Goal: Task Accomplishment & Management: Manage account settings

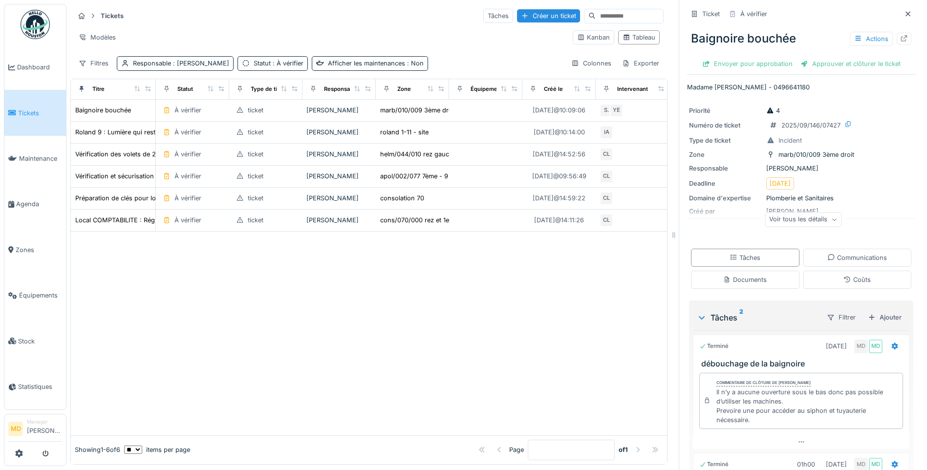
scroll to position [112, 0]
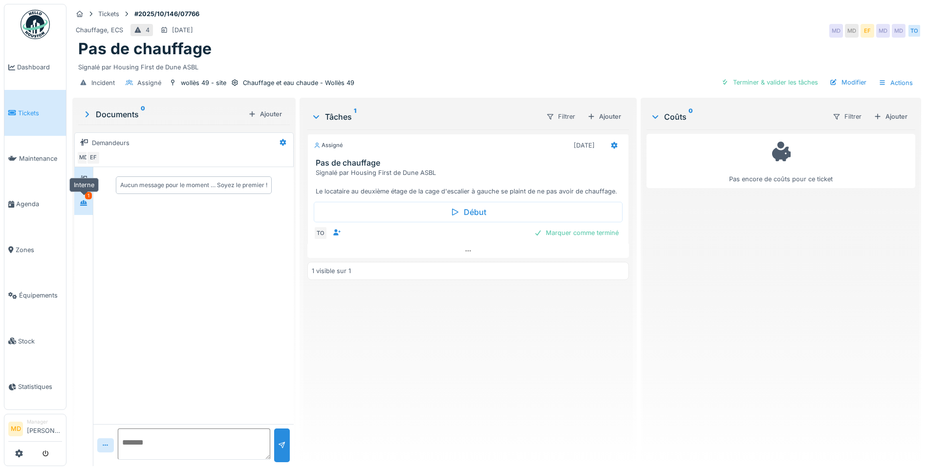
click at [86, 200] on icon at bounding box center [84, 203] width 8 height 6
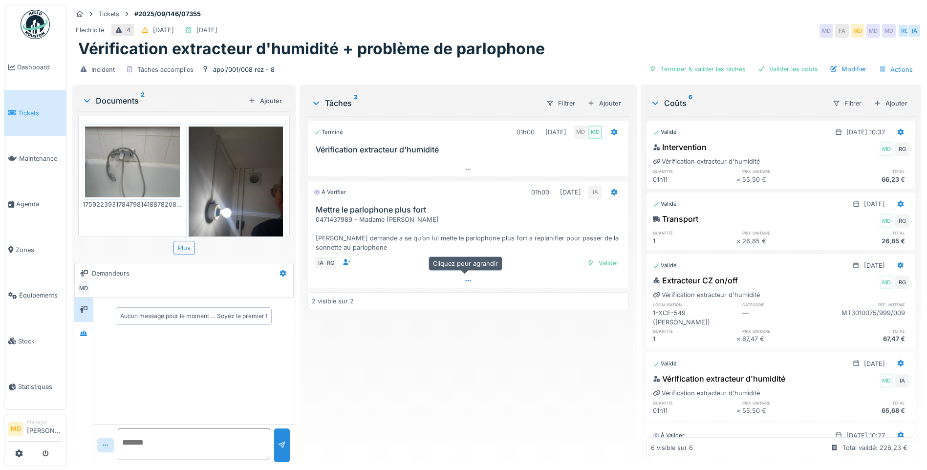
click at [471, 277] on div at bounding box center [468, 281] width 321 height 14
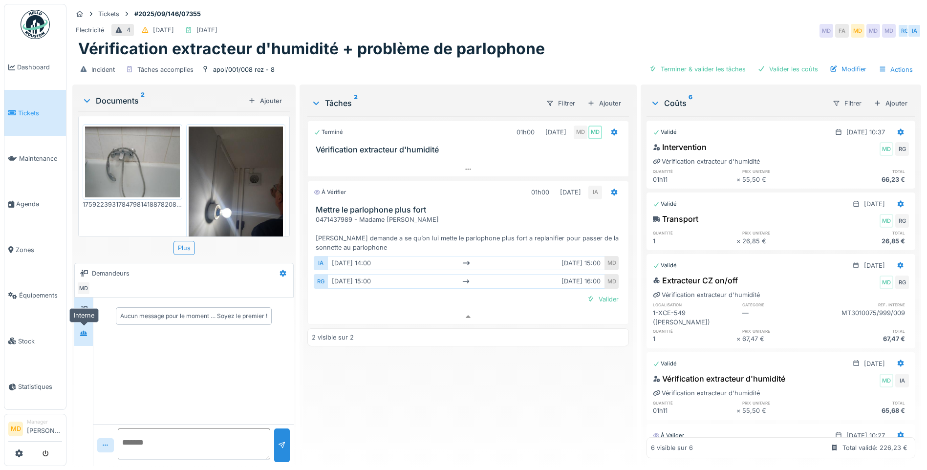
click at [81, 330] on icon at bounding box center [84, 333] width 8 height 6
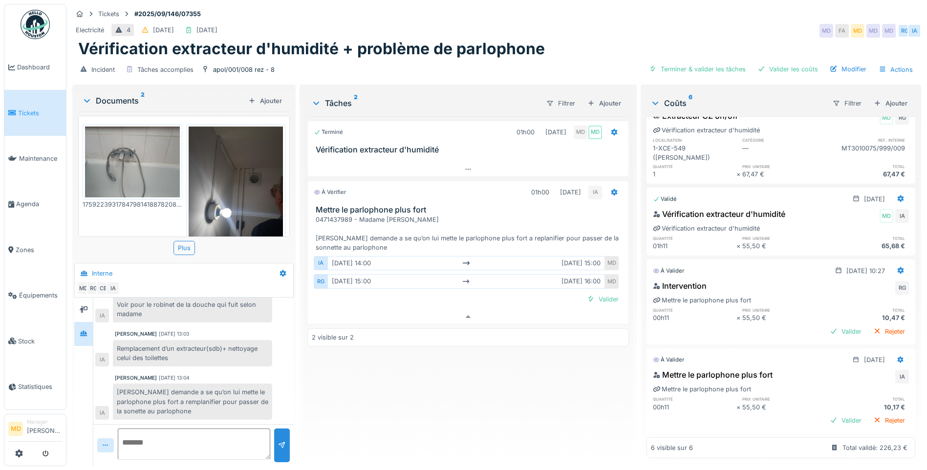
scroll to position [170, 0]
click at [607, 296] on div "Valider" at bounding box center [603, 299] width 40 height 13
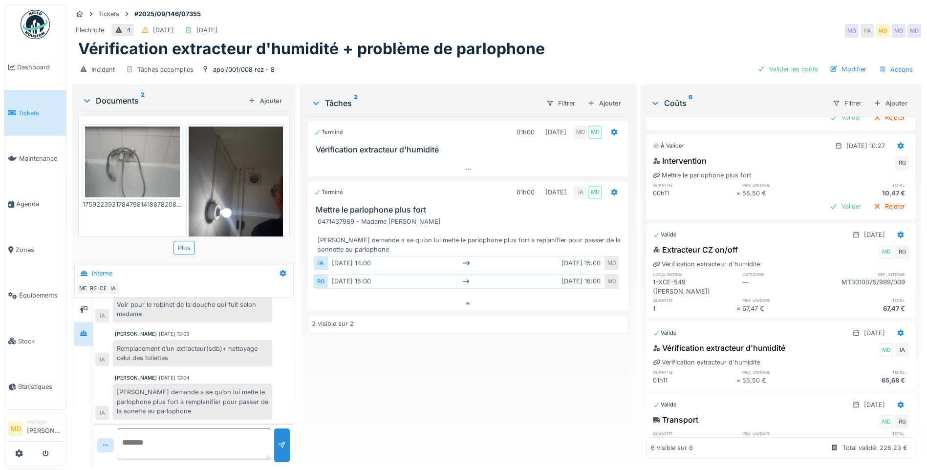
scroll to position [0, 0]
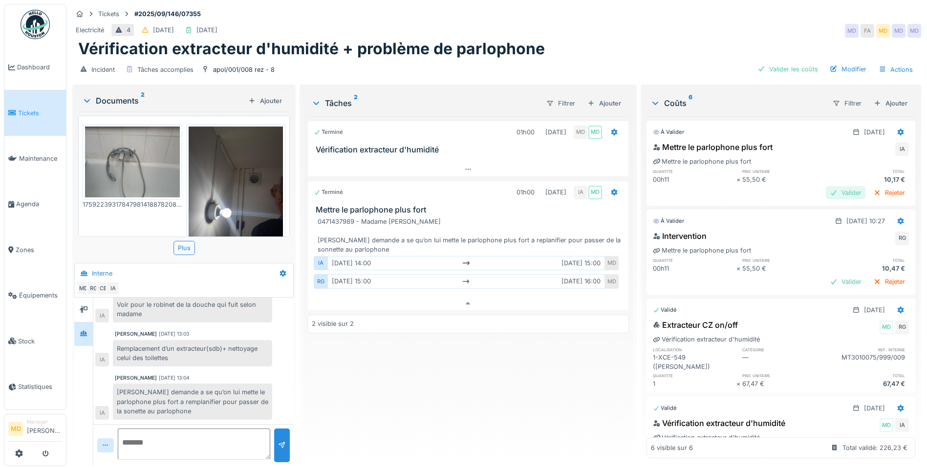
click at [826, 186] on div "Valider" at bounding box center [846, 192] width 40 height 13
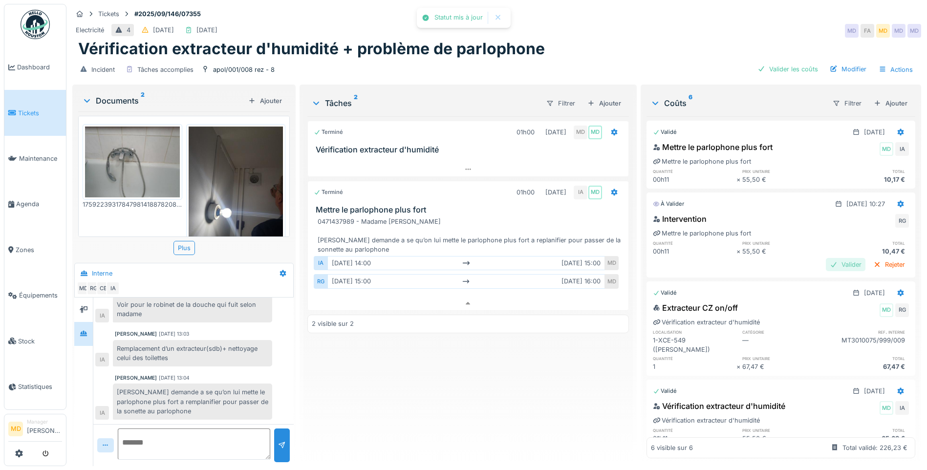
click at [826, 258] on div "Valider" at bounding box center [846, 264] width 40 height 13
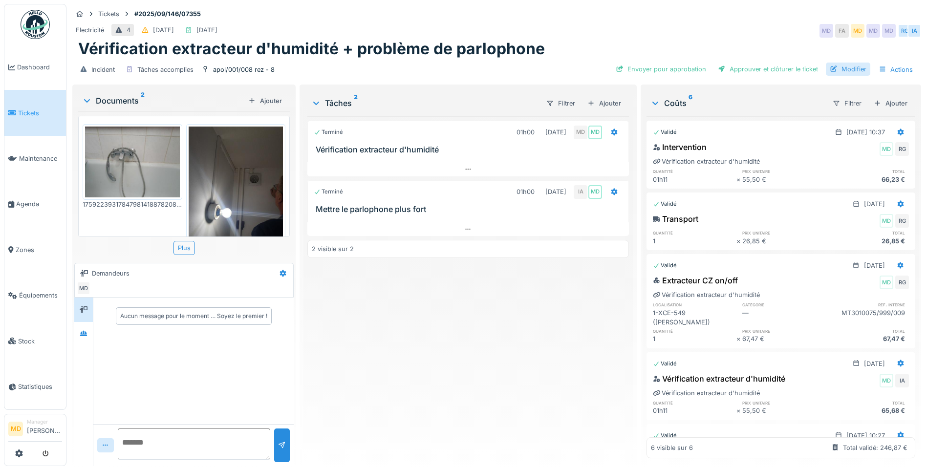
click at [851, 69] on div "Modifier" at bounding box center [848, 69] width 44 height 13
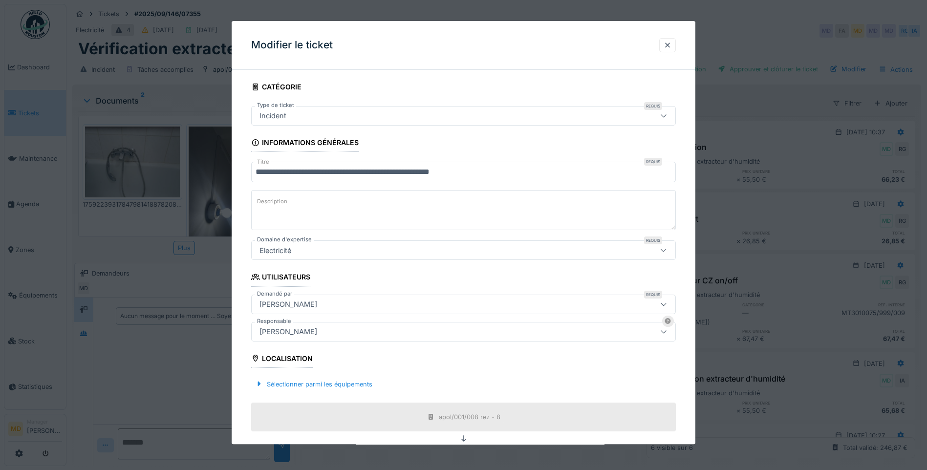
click at [296, 333] on div "[PERSON_NAME]" at bounding box center [288, 331] width 65 height 11
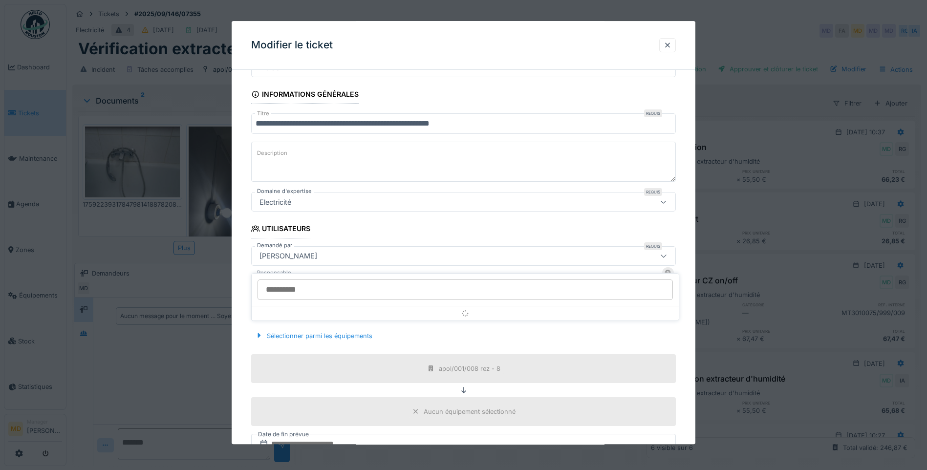
scroll to position [99, 0]
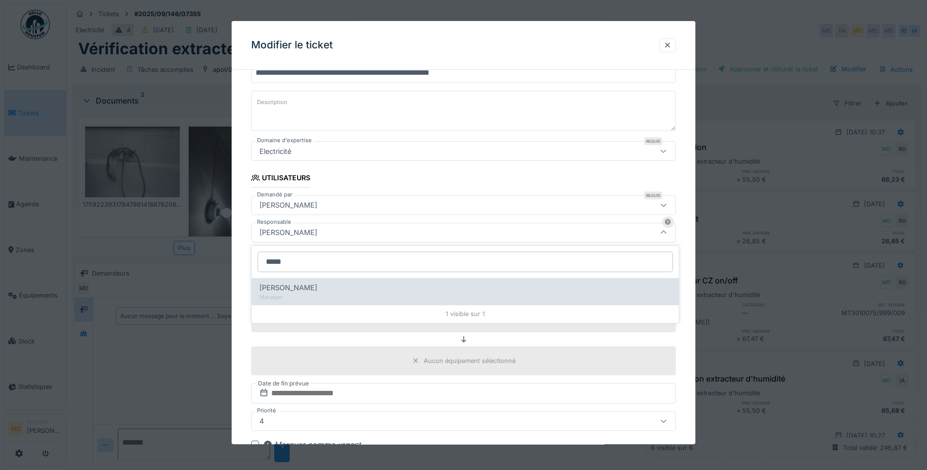
type input "*****"
click at [304, 294] on div "Manager" at bounding box center [464, 297] width 411 height 8
type input "****"
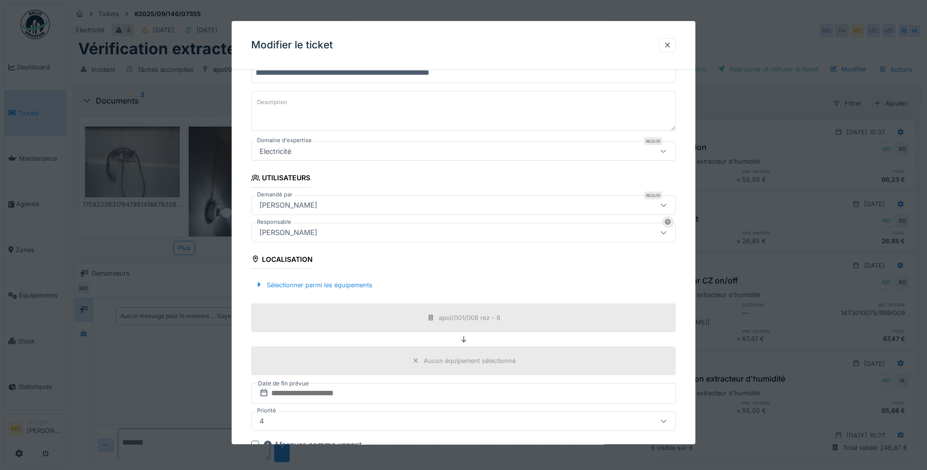
scroll to position [217, 0]
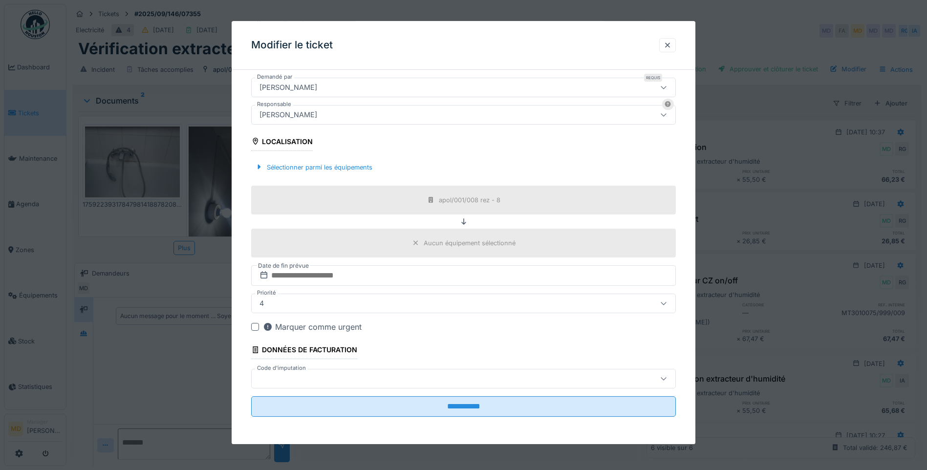
click at [292, 377] on div at bounding box center [439, 378] width 366 height 11
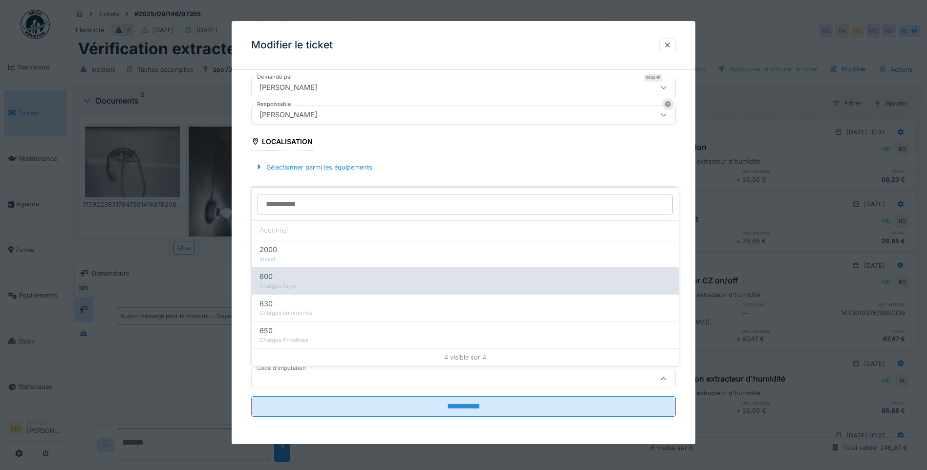
click at [327, 277] on div "600" at bounding box center [464, 276] width 411 height 11
type input "***"
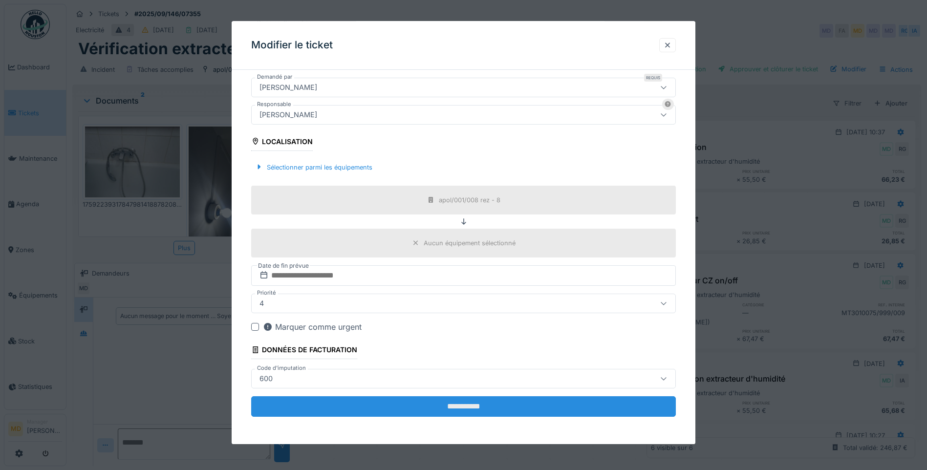
click at [471, 407] on input "**********" at bounding box center [463, 406] width 425 height 21
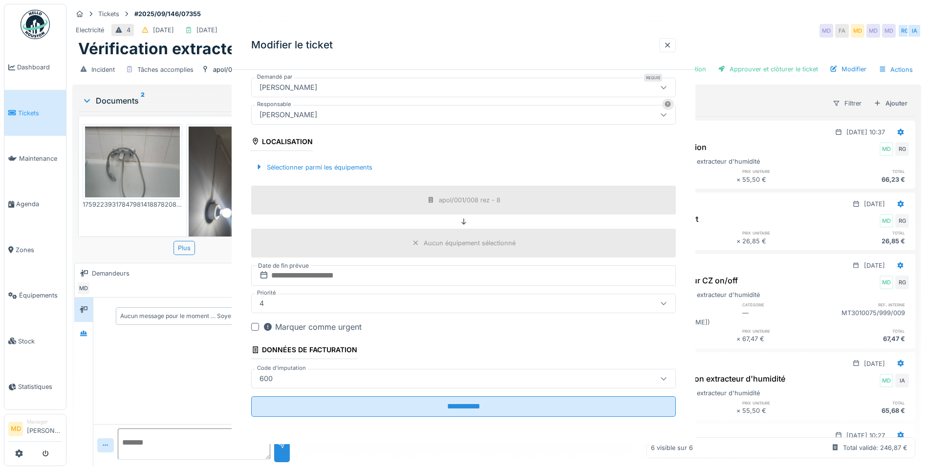
scroll to position [0, 0]
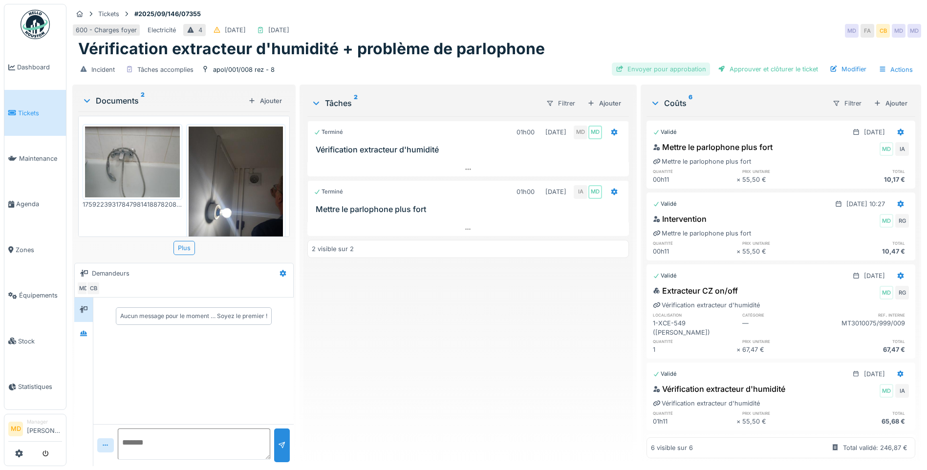
click at [666, 69] on div "Envoyer pour approbation" at bounding box center [661, 69] width 98 height 13
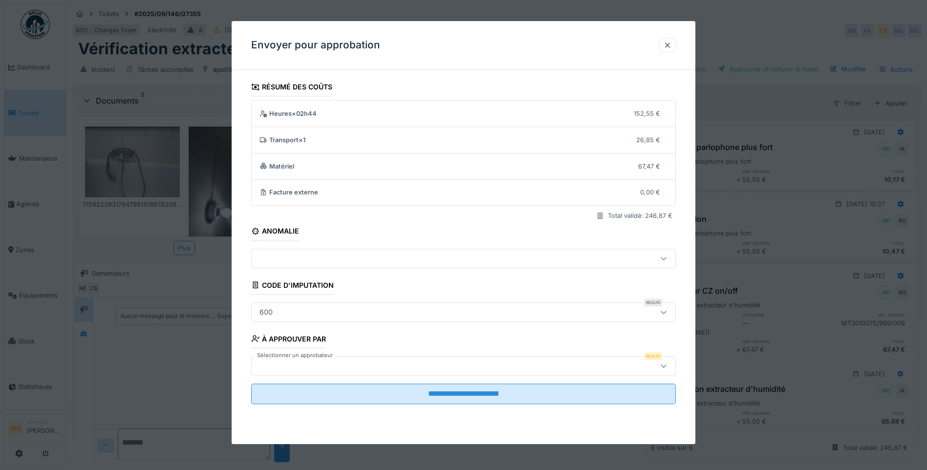
click at [301, 370] on div at bounding box center [439, 366] width 366 height 11
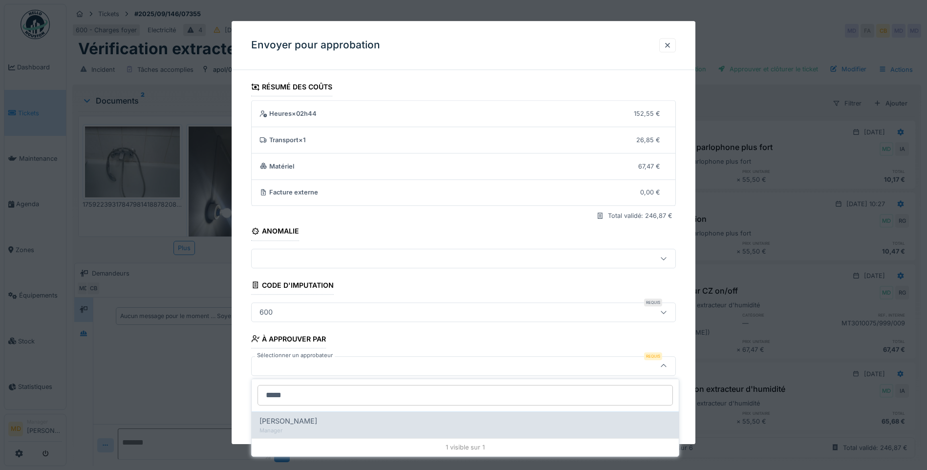
type input "*****"
click at [325, 421] on div "Christian Bassette" at bounding box center [464, 421] width 411 height 11
type input "****"
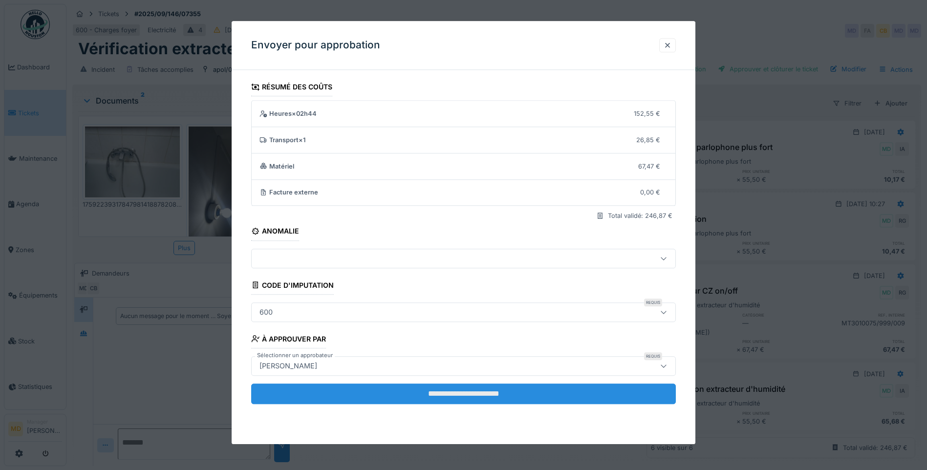
click at [441, 391] on input "**********" at bounding box center [463, 394] width 425 height 21
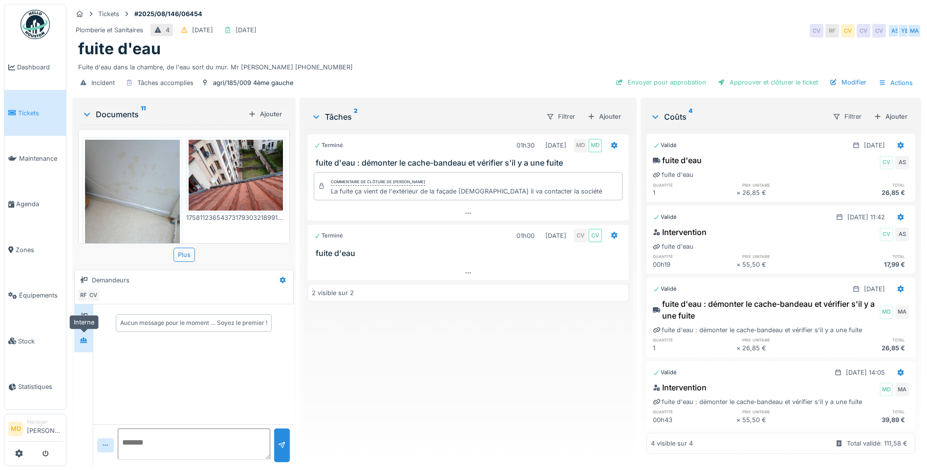
click at [82, 339] on icon at bounding box center [83, 340] width 7 height 5
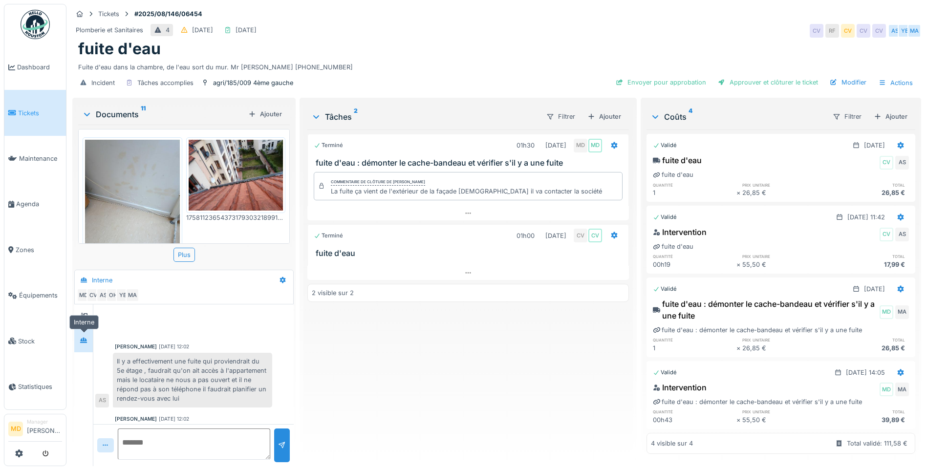
scroll to position [235, 0]
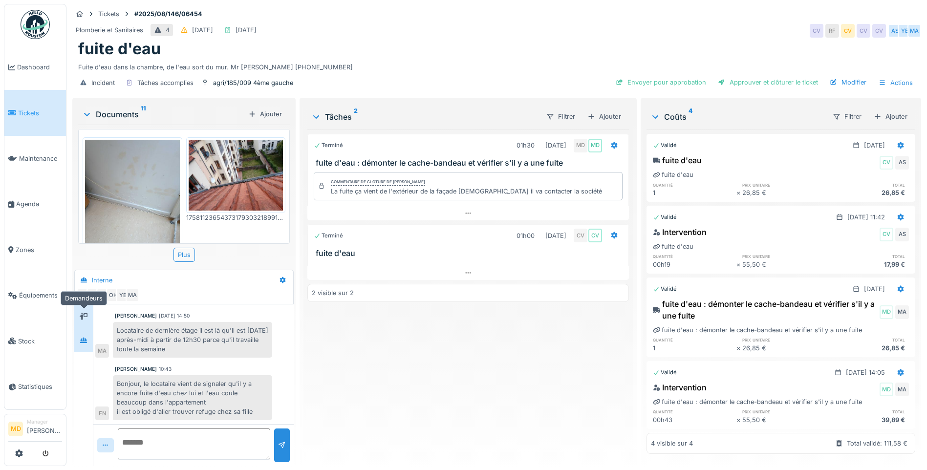
click at [86, 322] on div at bounding box center [83, 316] width 15 height 16
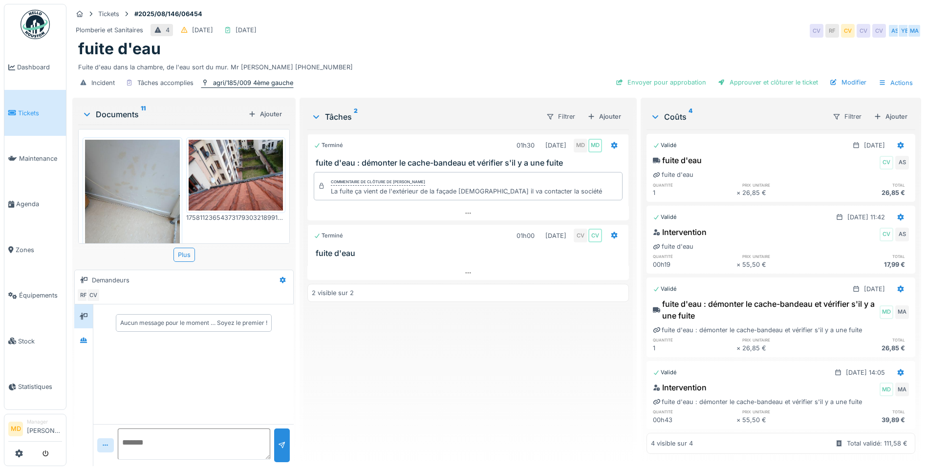
click at [240, 80] on div "agri/185/009 4ème gauche" at bounding box center [253, 82] width 80 height 9
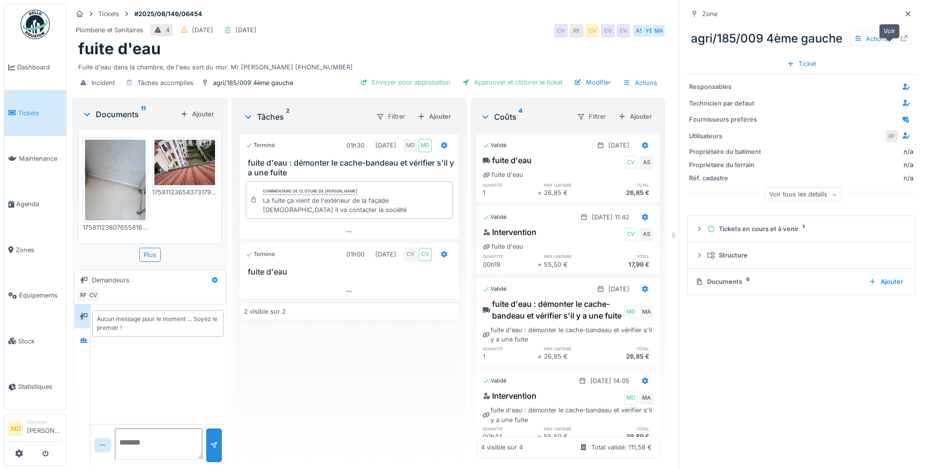
click at [900, 42] on icon at bounding box center [904, 38] width 8 height 6
click at [900, 8] on div at bounding box center [907, 14] width 15 height 12
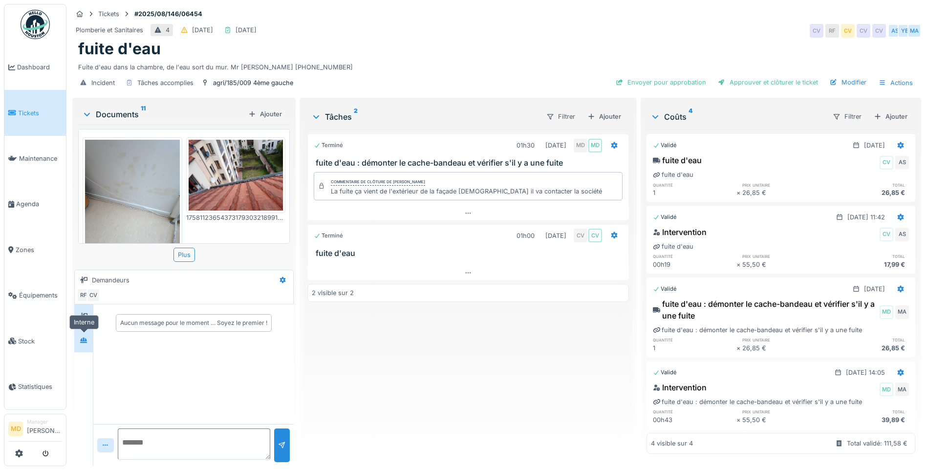
click at [85, 340] on icon at bounding box center [83, 340] width 7 height 5
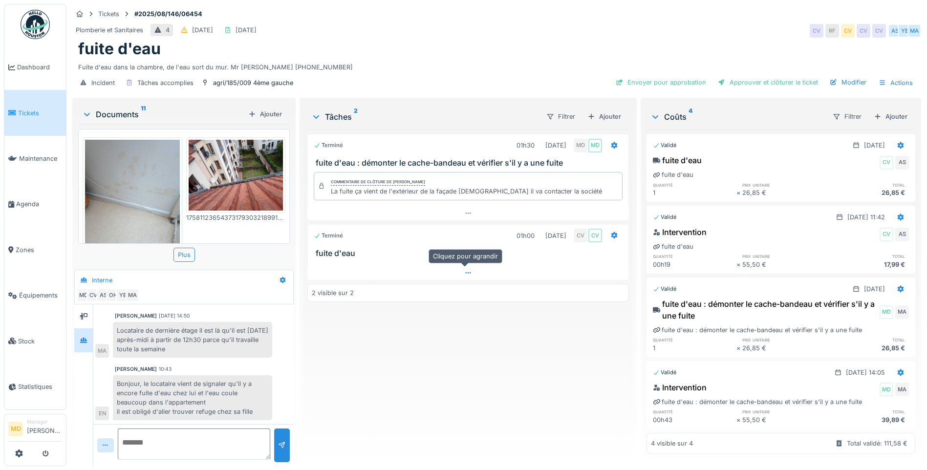
click at [457, 273] on div at bounding box center [467, 273] width 321 height 14
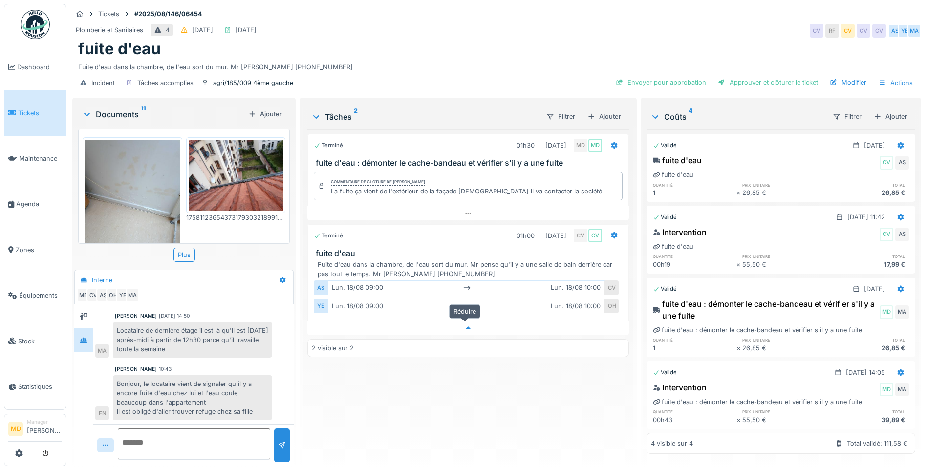
click at [465, 325] on icon at bounding box center [468, 328] width 8 height 6
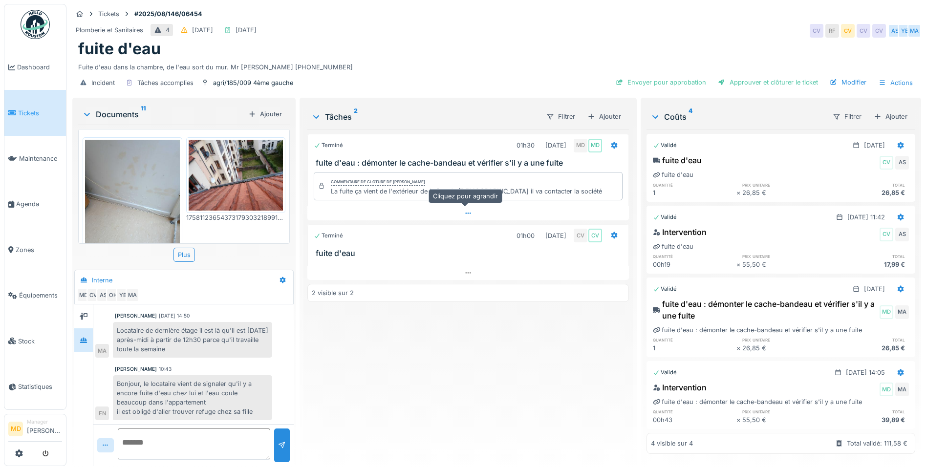
click at [468, 210] on icon at bounding box center [468, 213] width 8 height 6
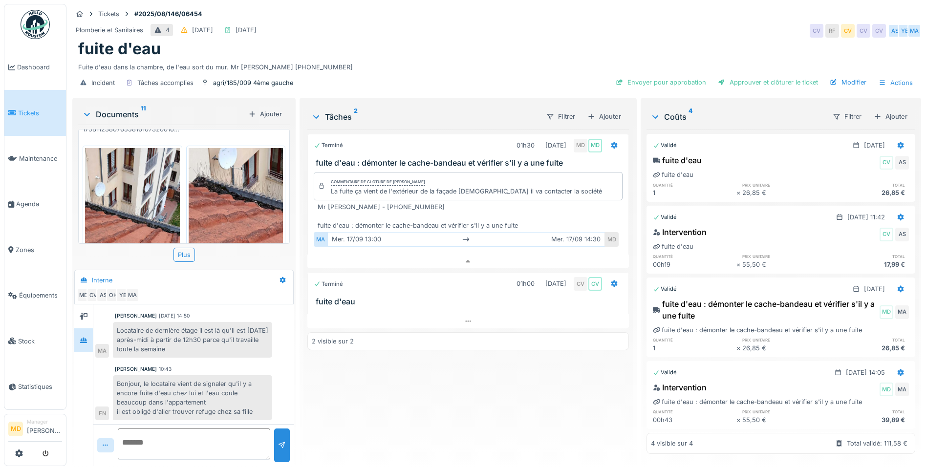
scroll to position [147, 0]
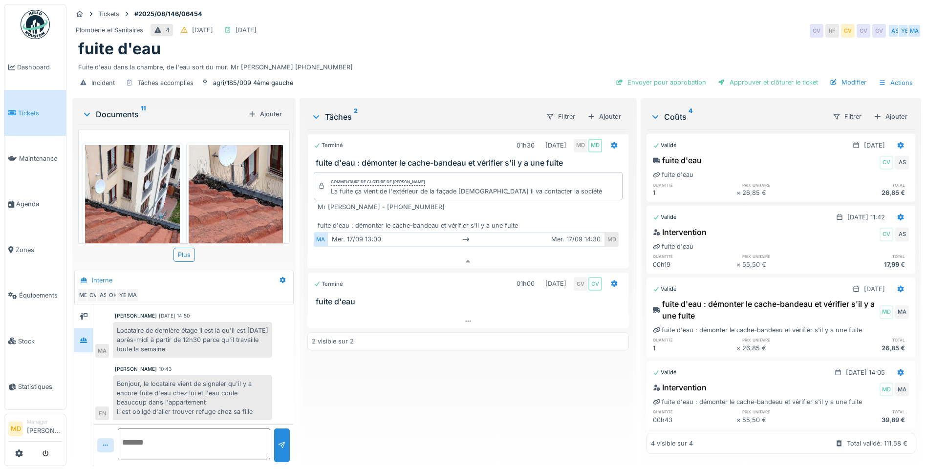
click at [243, 178] on img at bounding box center [236, 208] width 95 height 126
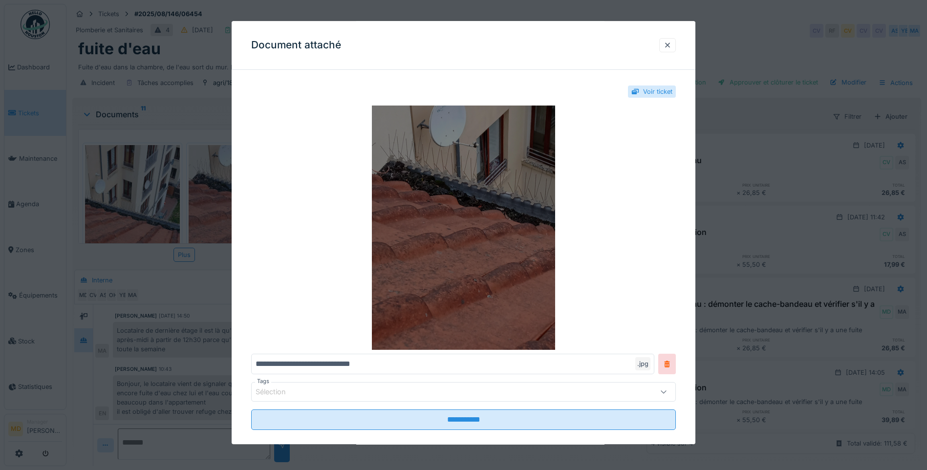
click at [398, 206] on img at bounding box center [463, 228] width 425 height 244
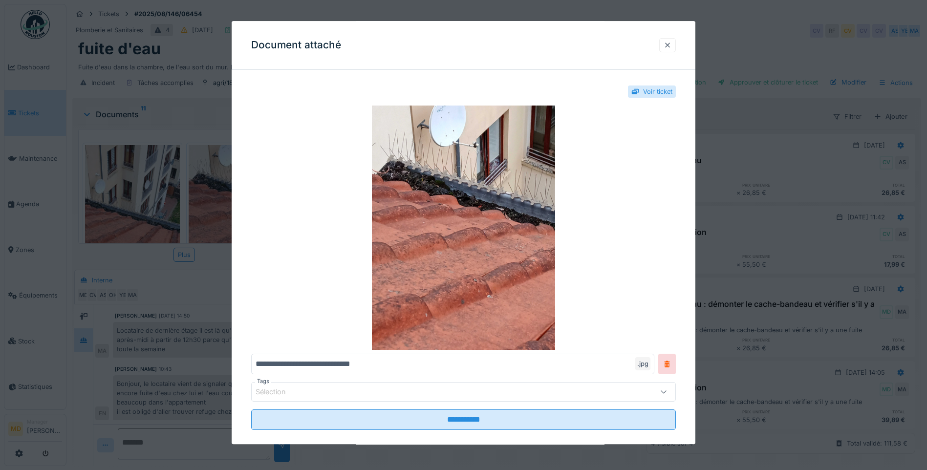
click at [665, 49] on div at bounding box center [667, 45] width 17 height 14
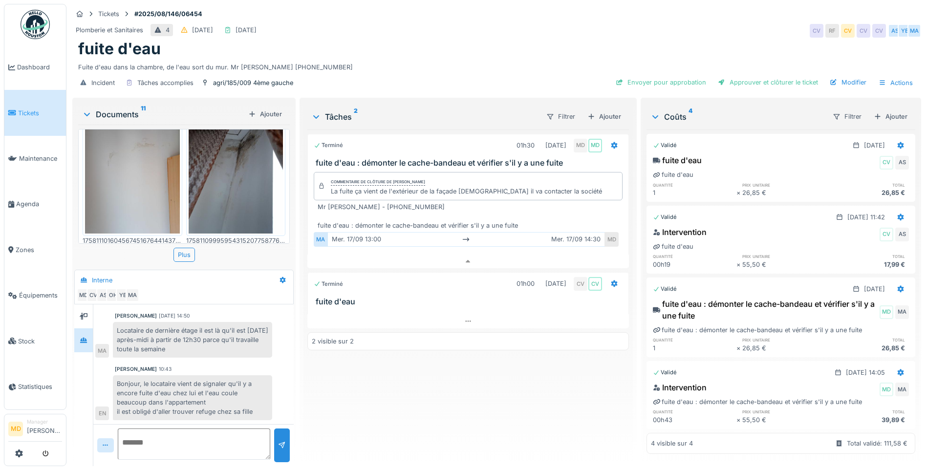
scroll to position [440, 0]
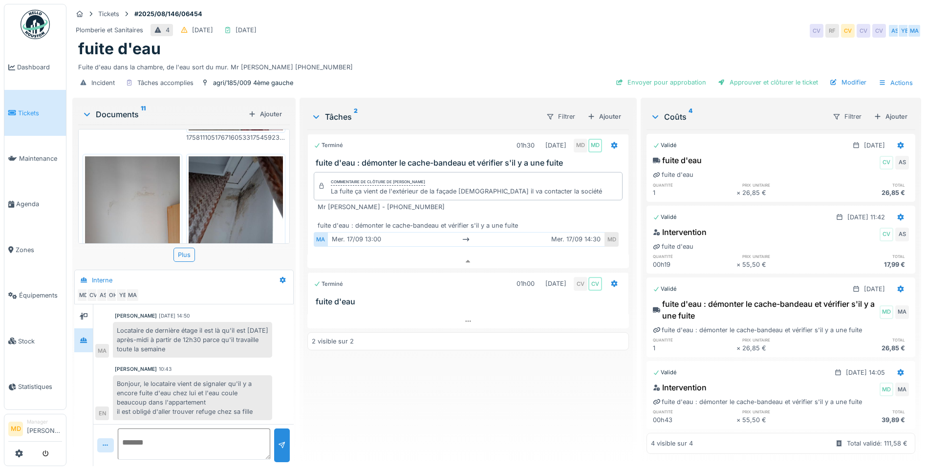
click at [226, 174] on img at bounding box center [236, 219] width 95 height 126
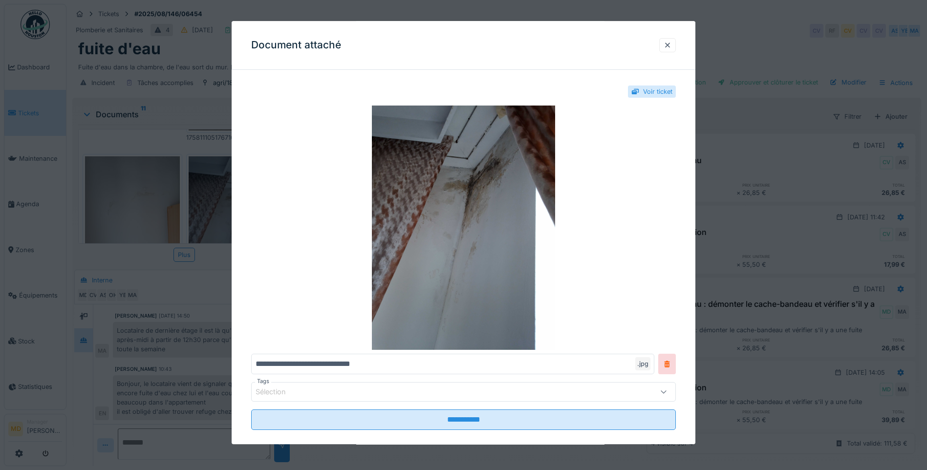
click at [670, 47] on div at bounding box center [668, 45] width 8 height 9
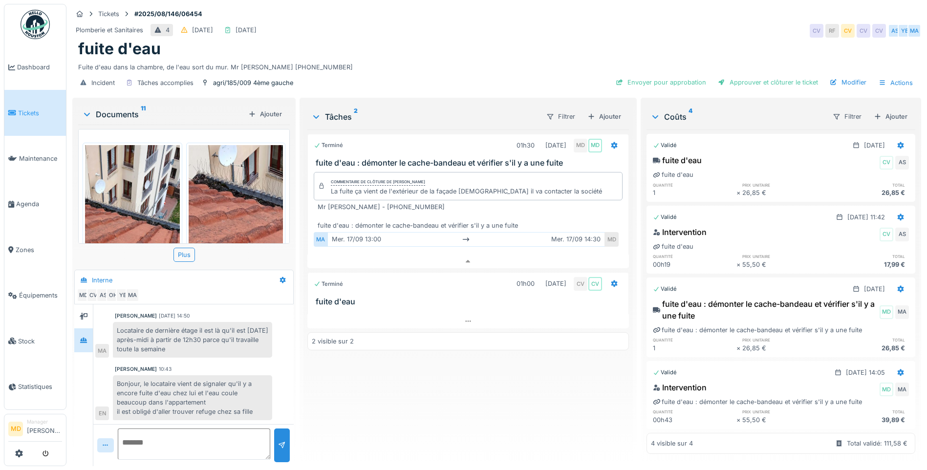
scroll to position [0, 0]
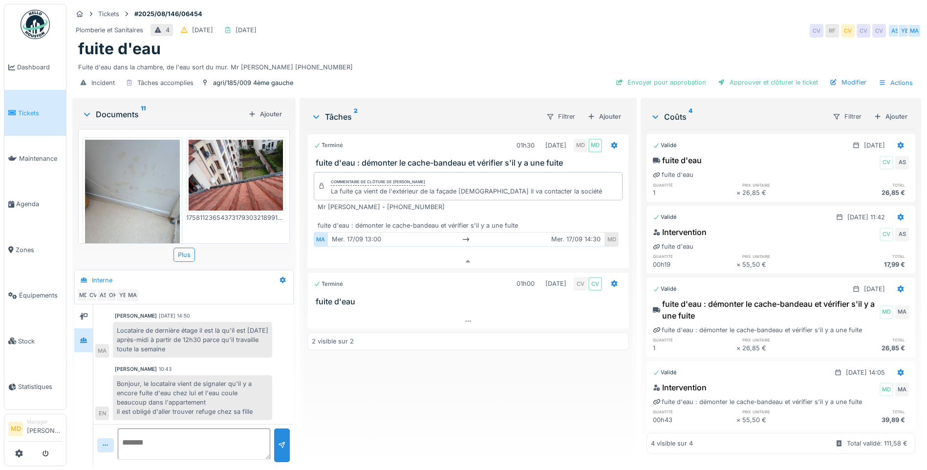
click at [165, 177] on img at bounding box center [132, 203] width 95 height 126
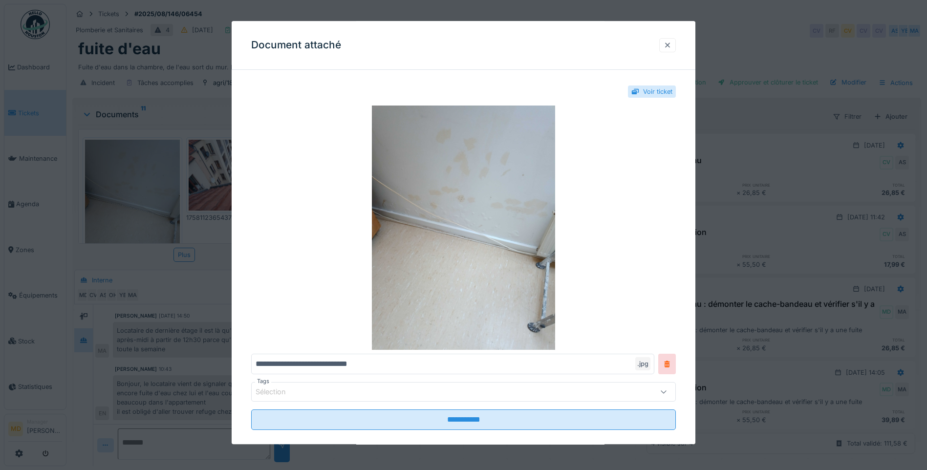
click at [676, 41] on div at bounding box center [667, 45] width 17 height 14
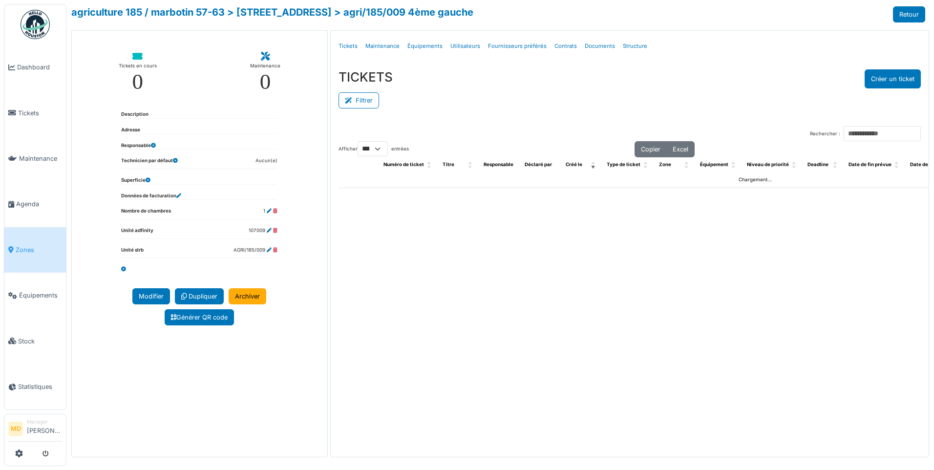
select select "***"
click at [276, 9] on link "> [STREET_ADDRESS]" at bounding box center [279, 12] width 105 height 12
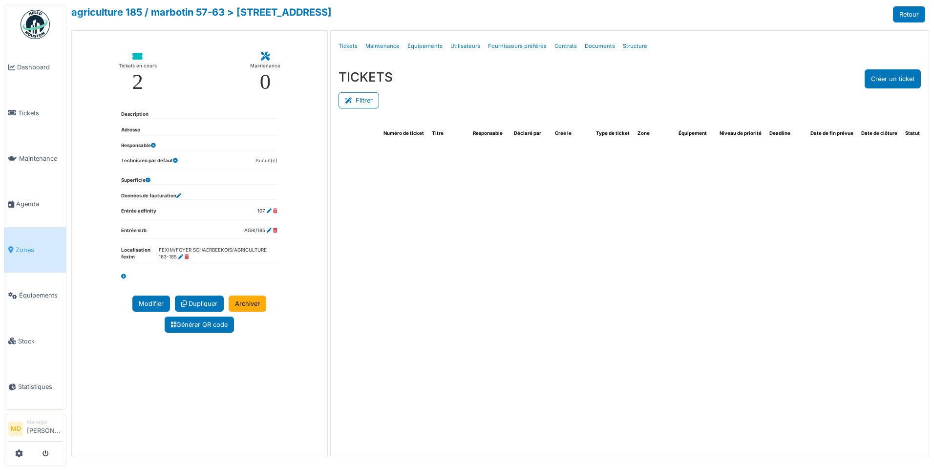
select select "***"
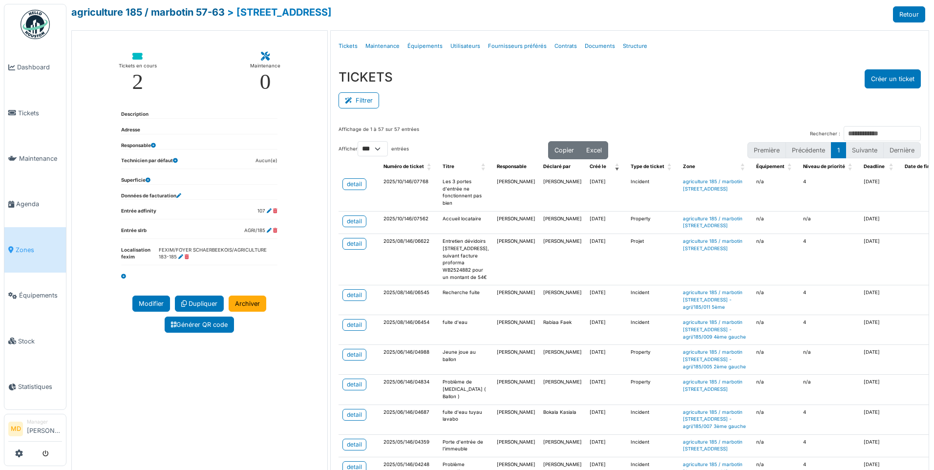
click at [145, 13] on link "agriculture 185 / marbotin 57-63" at bounding box center [147, 12] width 153 height 12
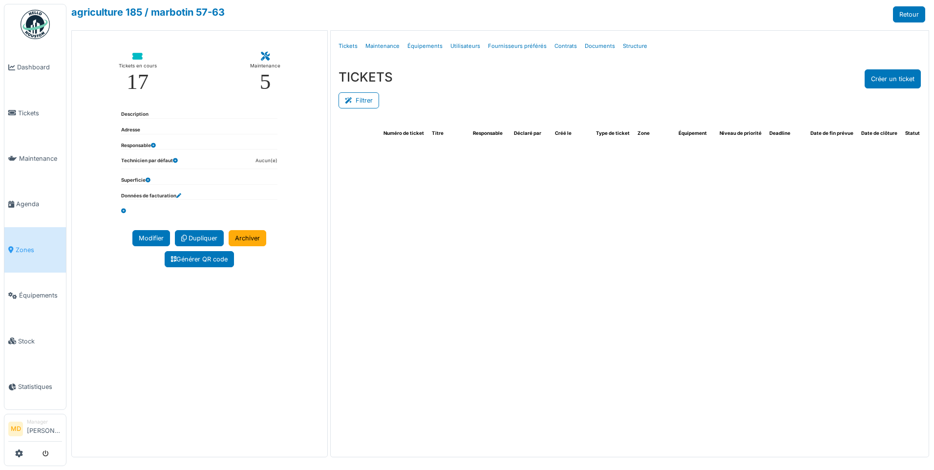
select select "***"
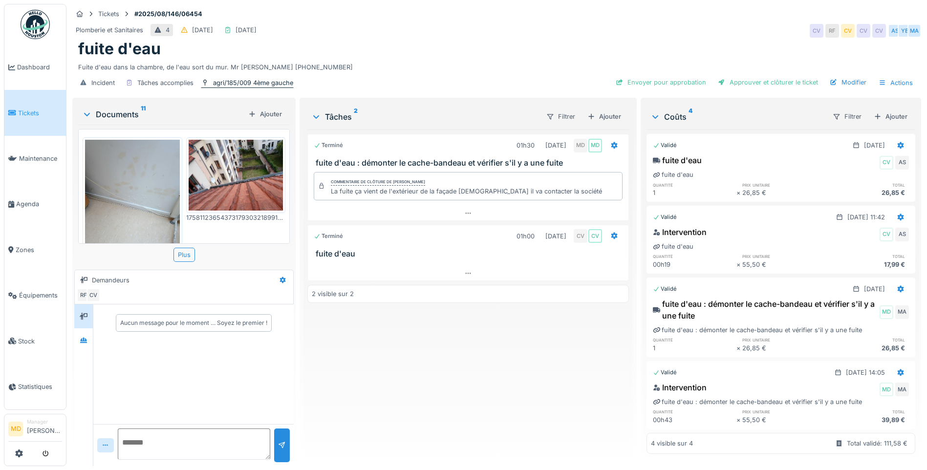
click at [253, 78] on div "agri/185/009 4ème gauche" at bounding box center [253, 82] width 80 height 9
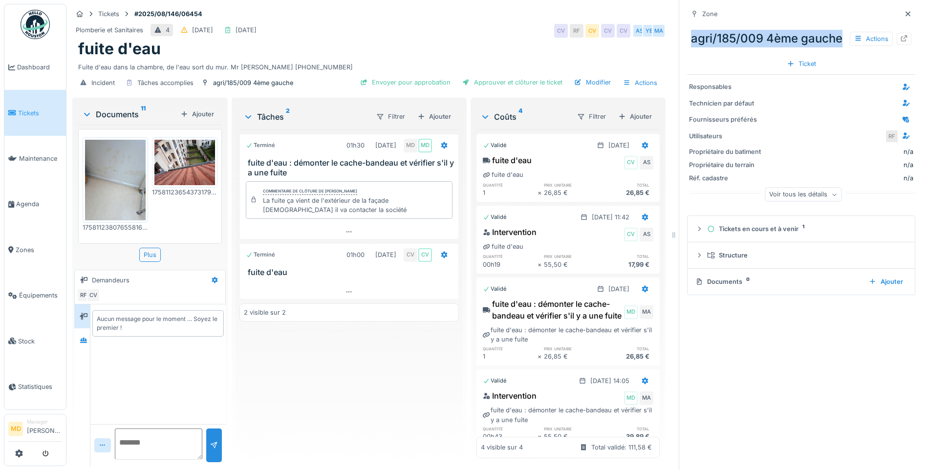
drag, startPoint x: 686, startPoint y: 35, endPoint x: 762, endPoint y: 61, distance: 80.2
click at [762, 51] on div "agri/185/009 4ème gauche Actions" at bounding box center [801, 38] width 228 height 25
copy div "agri/185/009 4ème gauche"
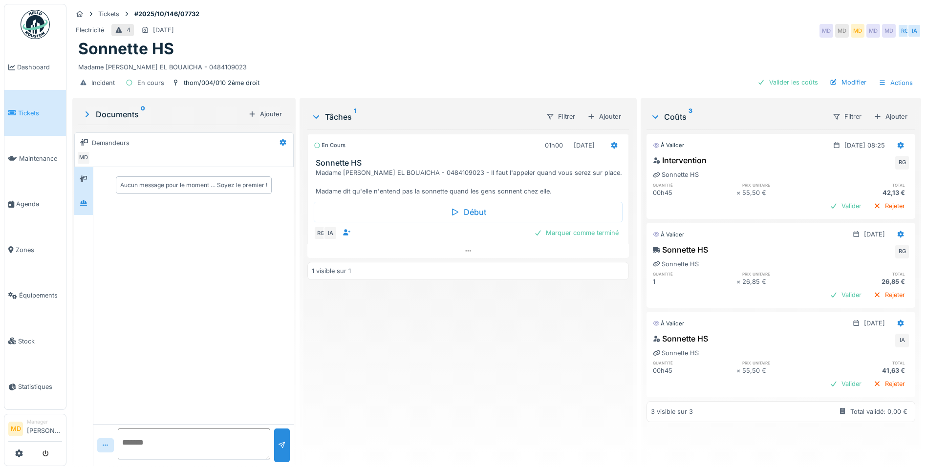
click at [85, 194] on div at bounding box center [83, 203] width 19 height 24
click at [91, 180] on div at bounding box center [83, 179] width 19 height 24
click at [90, 207] on div at bounding box center [83, 203] width 15 height 12
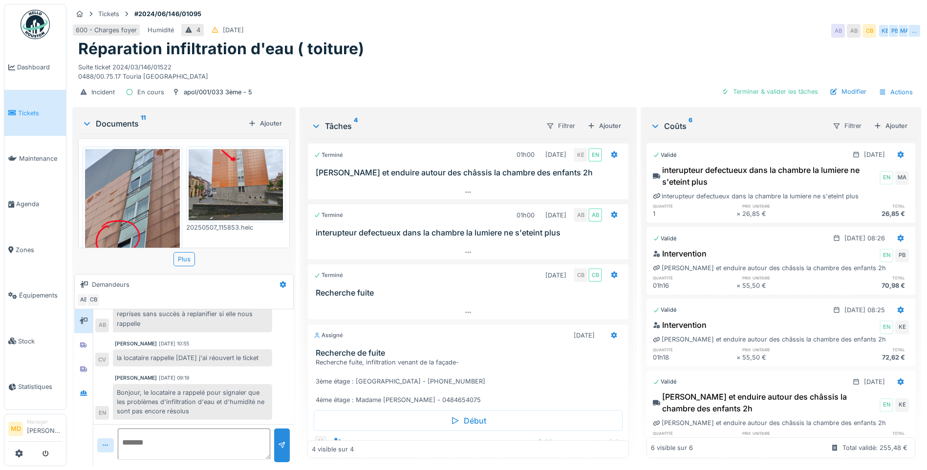
scroll to position [70, 0]
click at [86, 367] on icon at bounding box center [84, 369] width 8 height 6
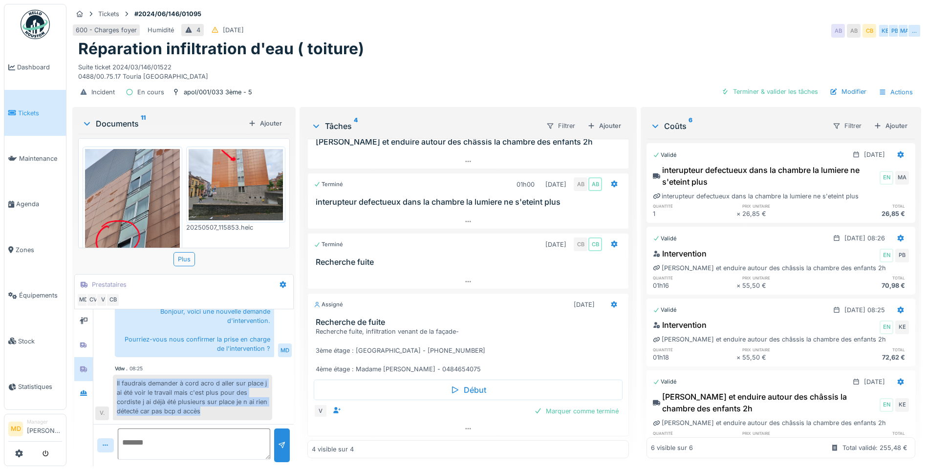
scroll to position [387, 0]
drag, startPoint x: 118, startPoint y: 375, endPoint x: 227, endPoint y: 407, distance: 114.0
click at [227, 407] on div "Il faudrais demander à cord acro d aller sur place j ai été voir le travail mai…" at bounding box center [192, 397] width 159 height 45
copy div "Il faudrais demander à cord acro d aller sur place j ai été voir le travail mai…"
click at [559, 405] on div "Marquer comme terminé" at bounding box center [576, 411] width 92 height 13
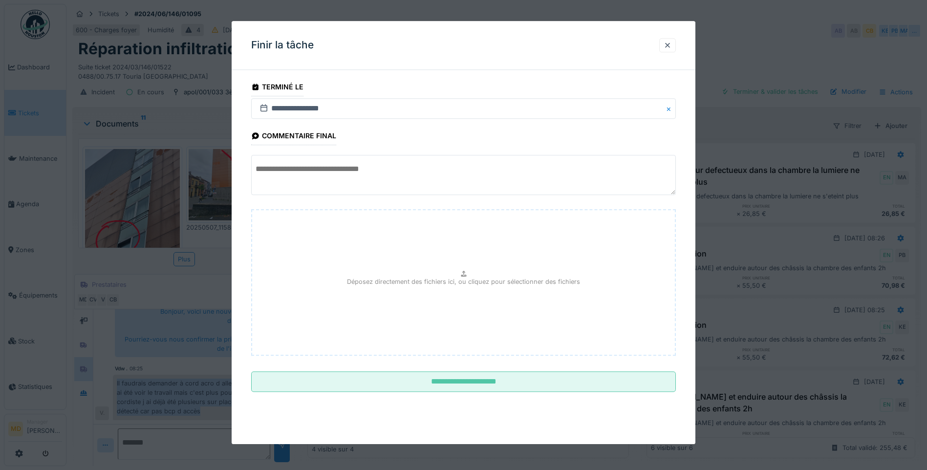
click at [330, 184] on textarea at bounding box center [463, 175] width 425 height 40
paste textarea "**********"
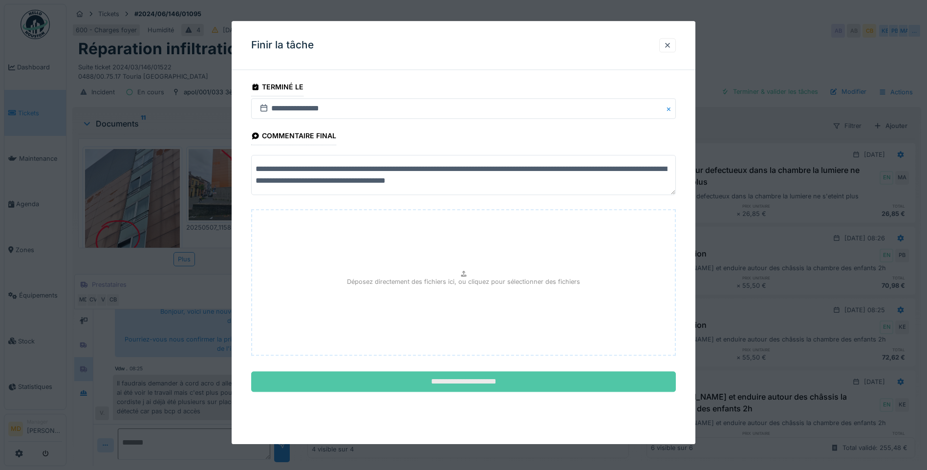
type textarea "**********"
click at [472, 388] on input "**********" at bounding box center [463, 382] width 425 height 21
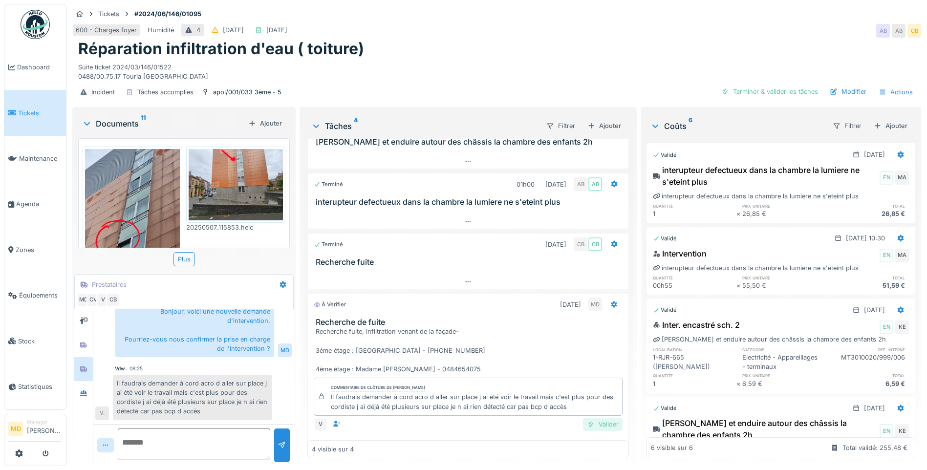
click at [599, 418] on div "Valider" at bounding box center [603, 424] width 40 height 13
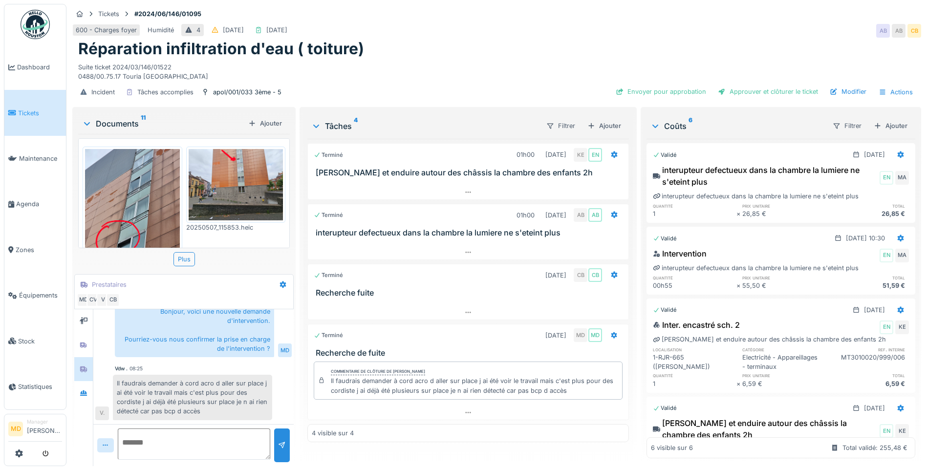
scroll to position [386, 0]
click at [242, 87] on div "apol/001/033 3ème - 5" at bounding box center [247, 91] width 68 height 9
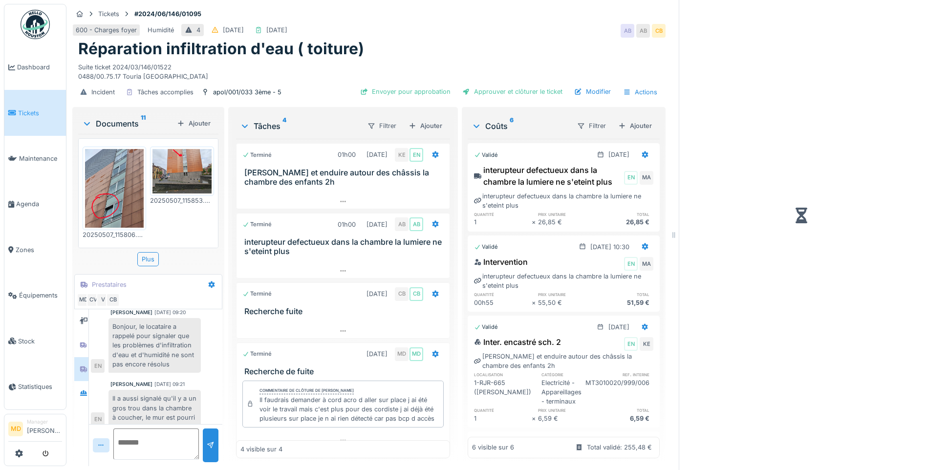
scroll to position [505, 0]
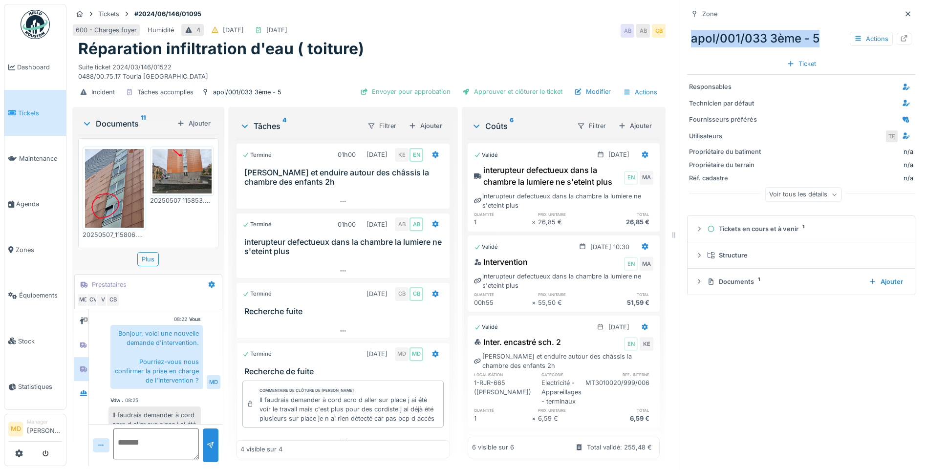
drag, startPoint x: 687, startPoint y: 31, endPoint x: 814, endPoint y: 32, distance: 127.0
click at [814, 32] on div "apol/001/033 3ème - 5 Actions" at bounding box center [801, 38] width 228 height 25
copy div "apol/001/033 3ème - 5"
